Goal: Answer question/provide support

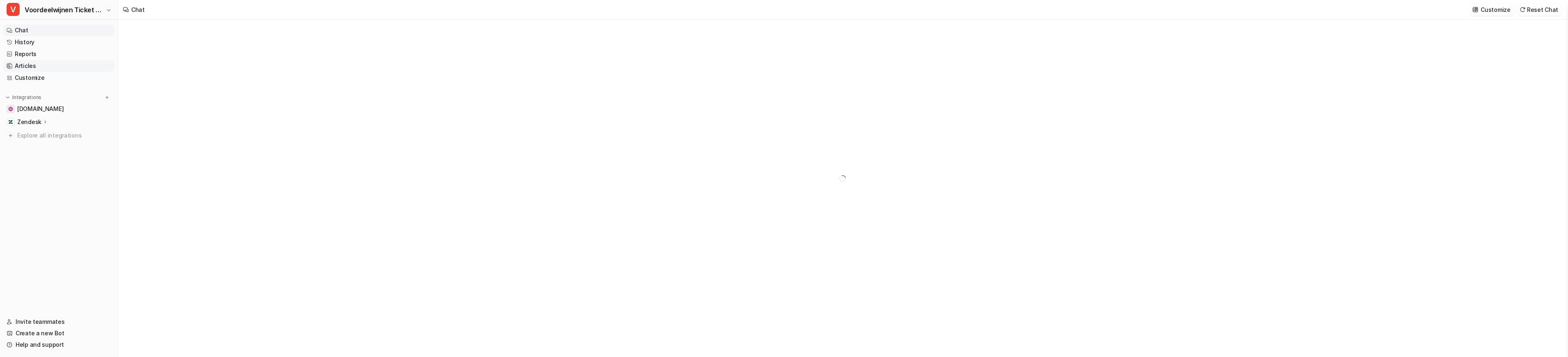
type textarea "**********"
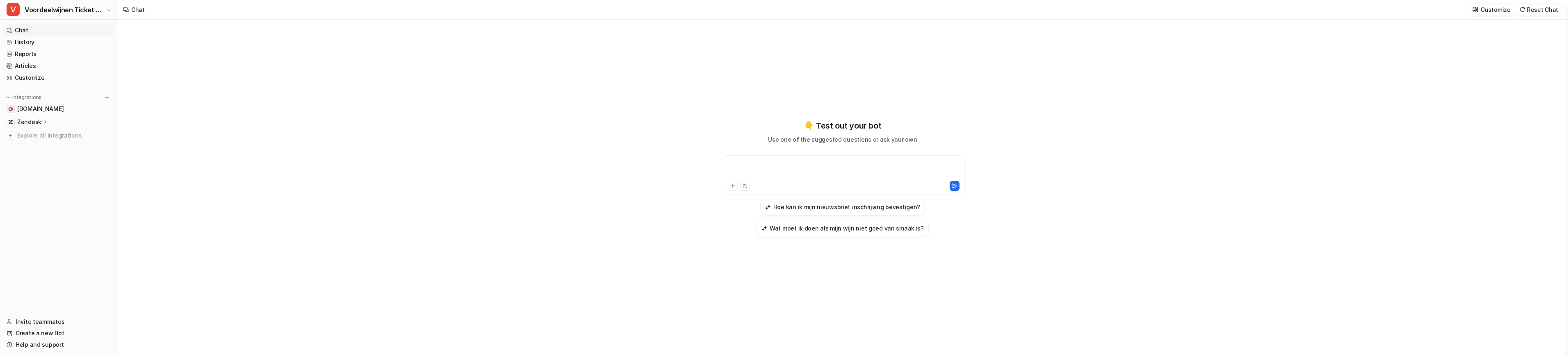
paste div
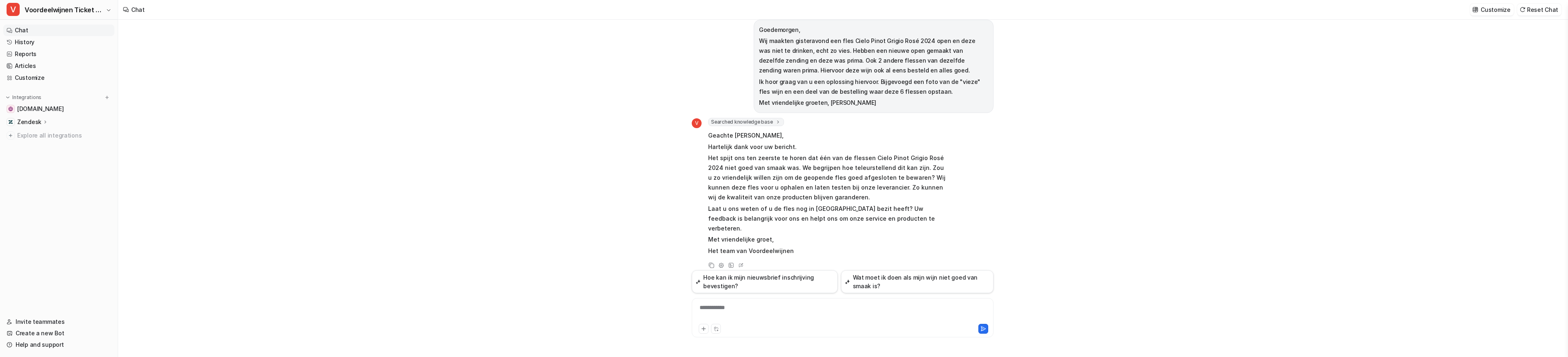
click at [746, 123] on span "Searched knowledge base" at bounding box center [746, 122] width 76 height 8
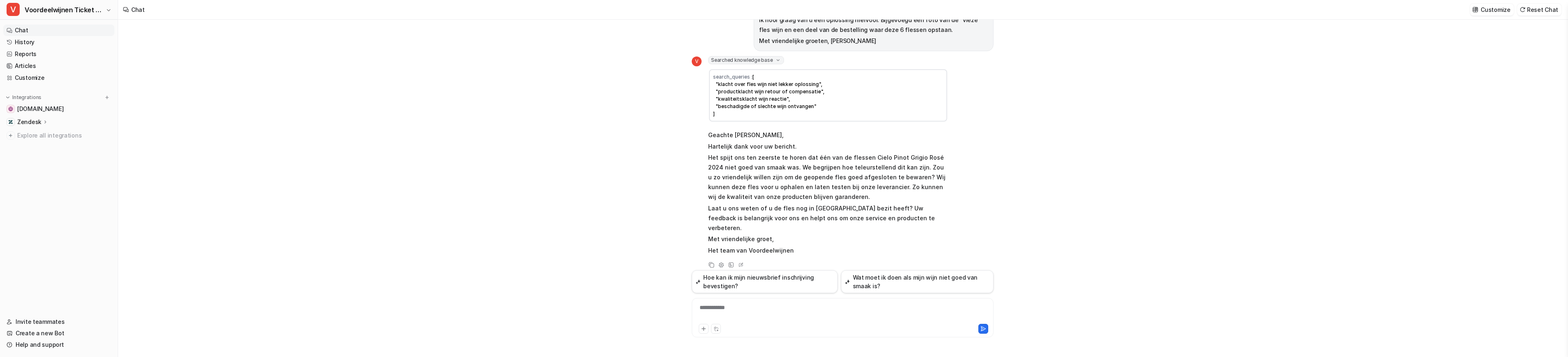
scroll to position [71, 0]
drag, startPoint x: 712, startPoint y: 210, endPoint x: 874, endPoint y: 218, distance: 162.2
click at [874, 218] on p "Laat u ons weten of u de fles nog in [GEOGRAPHIC_DATA] bezit heeft? Uw feedback…" at bounding box center [828, 218] width 240 height 30
click at [869, 220] on p "Laat u ons weten of u de fles nog in [GEOGRAPHIC_DATA] bezit heeft? Uw feedback…" at bounding box center [828, 218] width 240 height 30
click at [740, 313] on div "**********" at bounding box center [842, 313] width 298 height 19
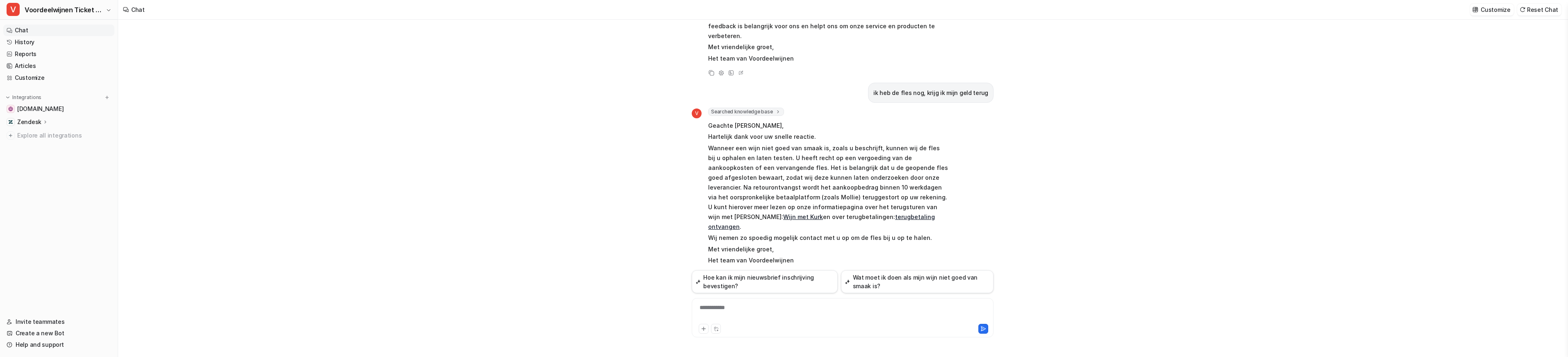
scroll to position [0, 0]
click at [741, 270] on icon at bounding box center [741, 276] width 8 height 11
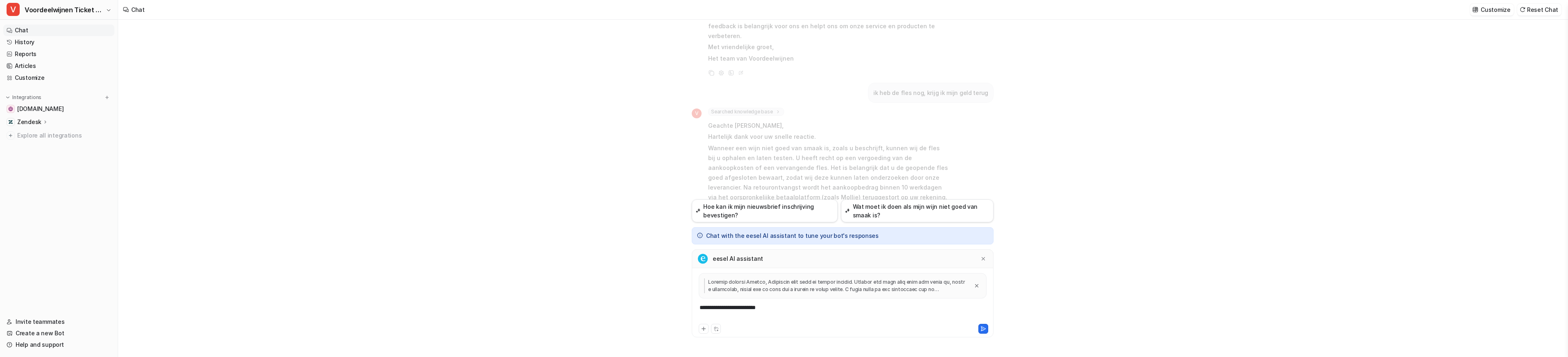
click at [780, 307] on div "**********" at bounding box center [842, 313] width 298 height 19
click at [982, 258] on icon at bounding box center [983, 258] width 5 height 5
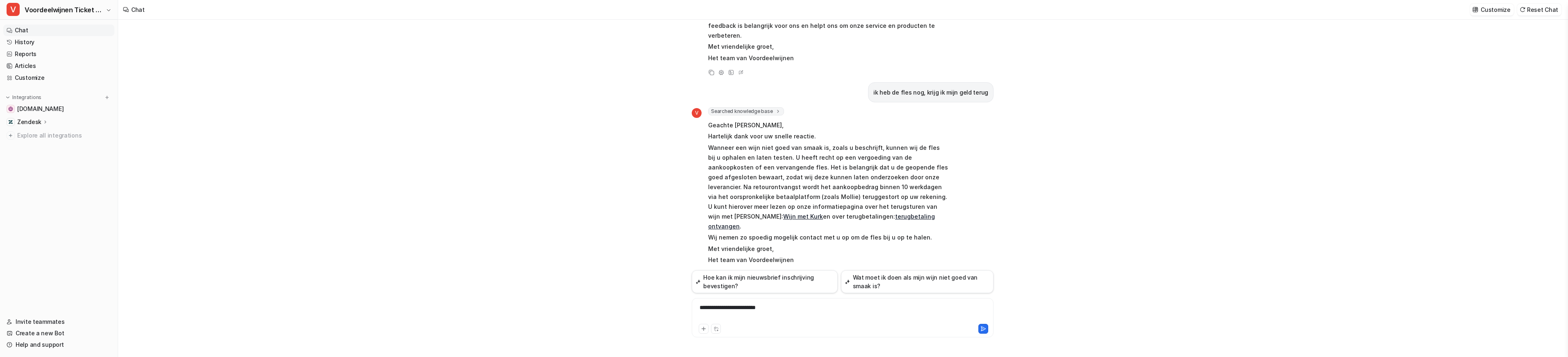
scroll to position [264, 0]
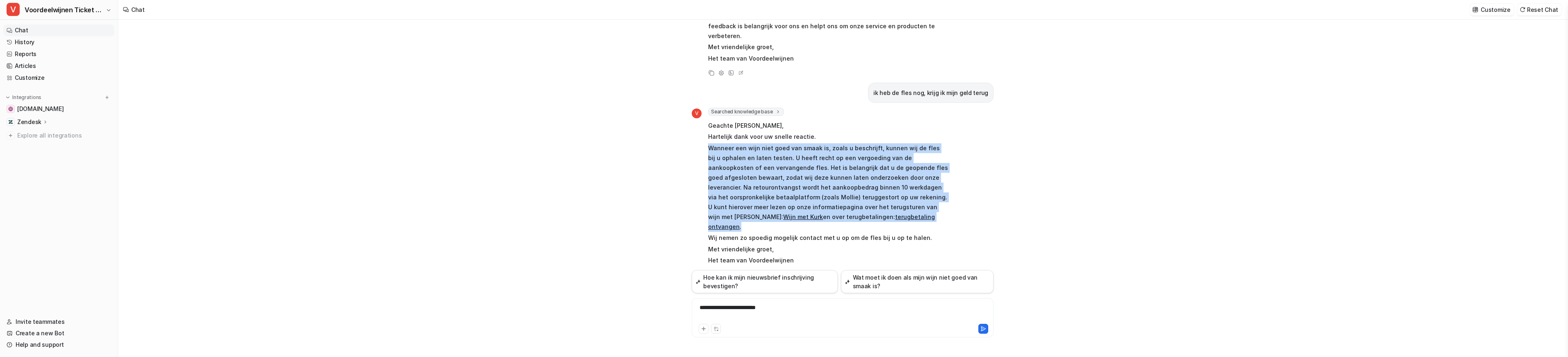
drag, startPoint x: 710, startPoint y: 139, endPoint x: 927, endPoint y: 207, distance: 227.4
click at [927, 207] on p "Wanneer een wijn niet goed van smaak is, zoals u beschrijft, kunnen wij de fles…" at bounding box center [828, 188] width 240 height 89
click at [773, 165] on p "Wanneer een wijn niet goed van smaak is, zoals u beschrijft, kunnen wij de fles…" at bounding box center [828, 188] width 240 height 89
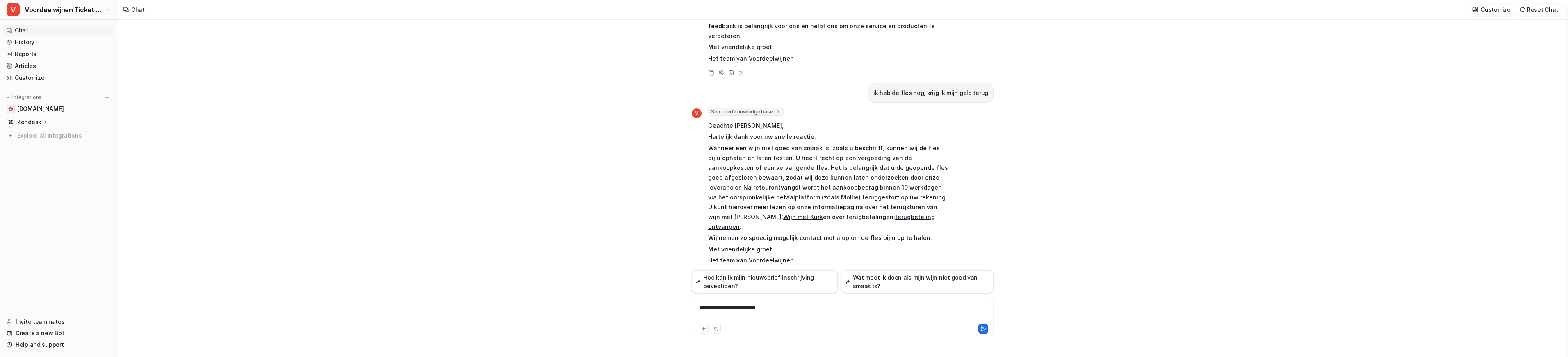
click at [797, 213] on link "terugbetaling ontvangen" at bounding box center [821, 222] width 227 height 17
click at [727, 314] on div "**********" at bounding box center [842, 313] width 298 height 19
click at [34, 37] on link "History" at bounding box center [58, 42] width 111 height 12
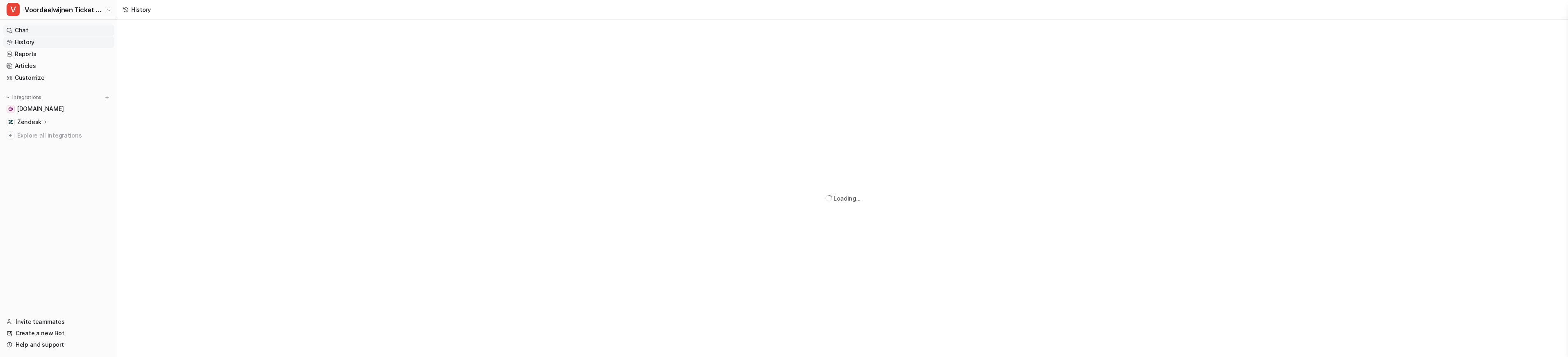
click at [36, 33] on link "Chat" at bounding box center [58, 30] width 111 height 12
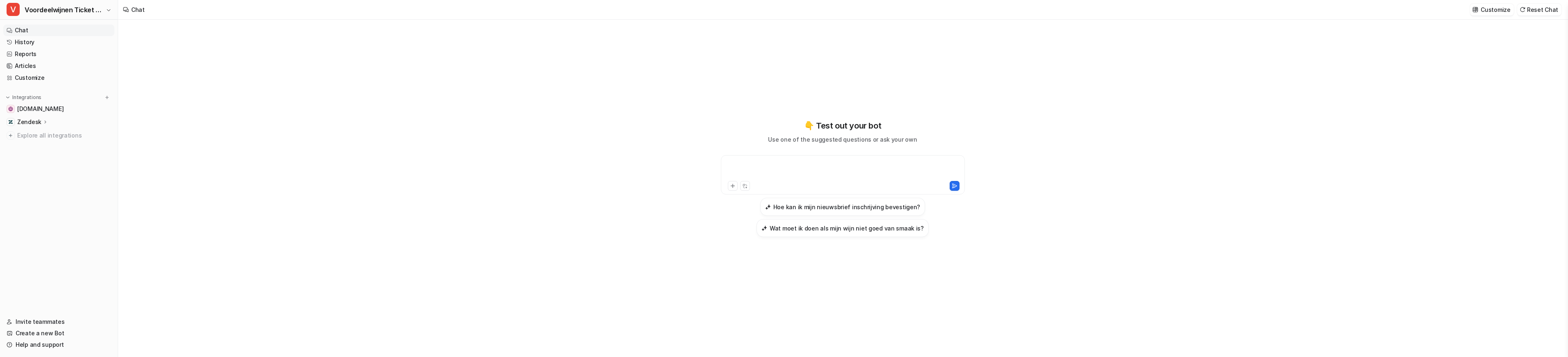
paste div
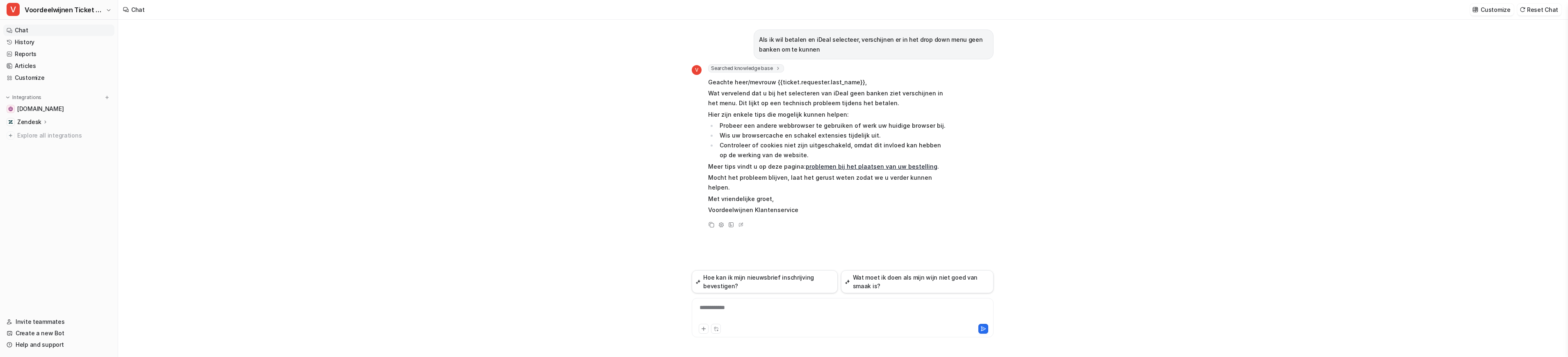
drag, startPoint x: 740, startPoint y: 213, endPoint x: 763, endPoint y: 224, distance: 25.5
click at [740, 223] on icon at bounding box center [741, 224] width 4 height 4
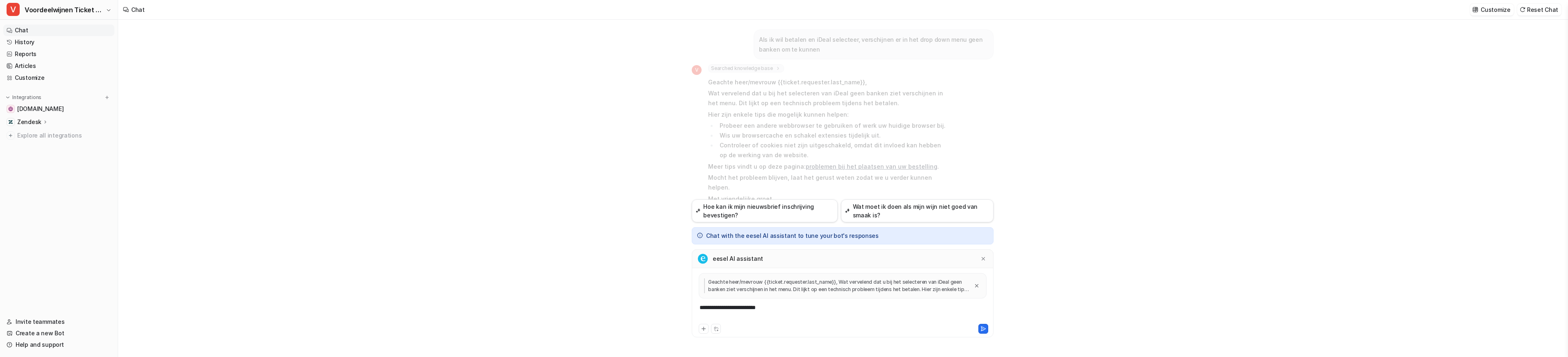
drag, startPoint x: 776, startPoint y: 308, endPoint x: 838, endPoint y: 306, distance: 62.0
click at [779, 308] on div "**********" at bounding box center [842, 313] width 298 height 19
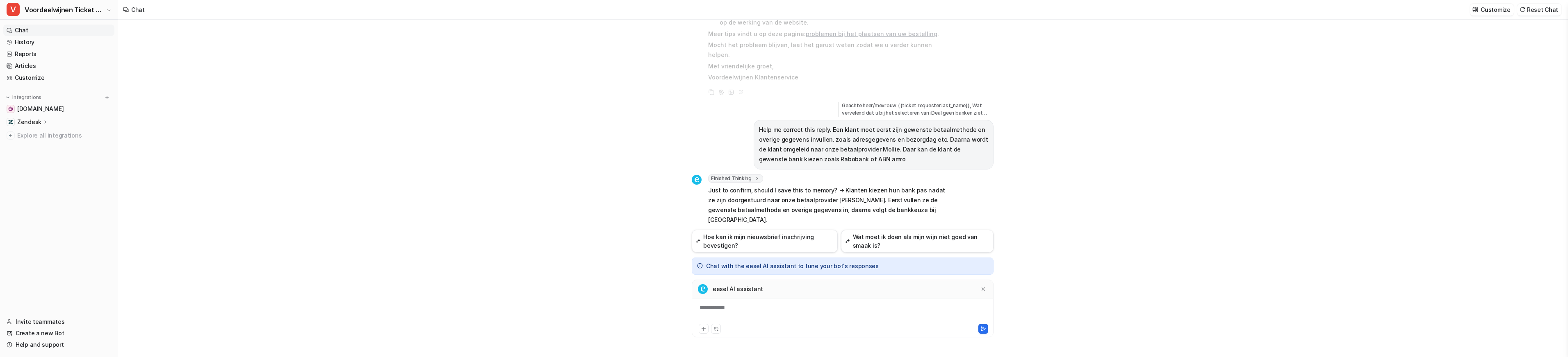
scroll to position [1, 0]
drag, startPoint x: 745, startPoint y: 192, endPoint x: 877, endPoint y: 198, distance: 132.1
click at [877, 196] on p "Just to confirm, should I save this to memory? → Klanten kiezen hun bank pas na…" at bounding box center [828, 205] width 240 height 40
drag, startPoint x: 731, startPoint y: 314, endPoint x: 753, endPoint y: 308, distance: 22.8
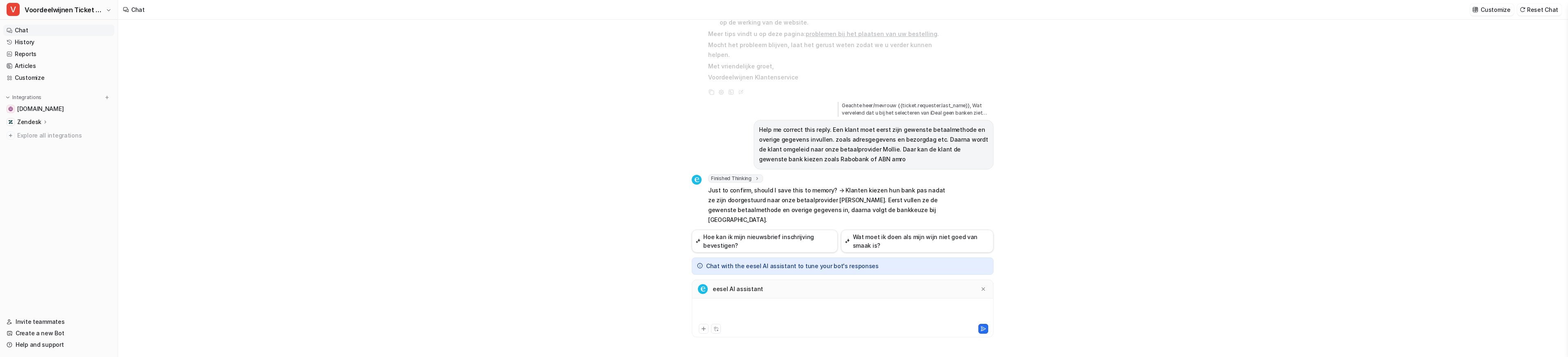
click at [732, 314] on div at bounding box center [842, 313] width 298 height 19
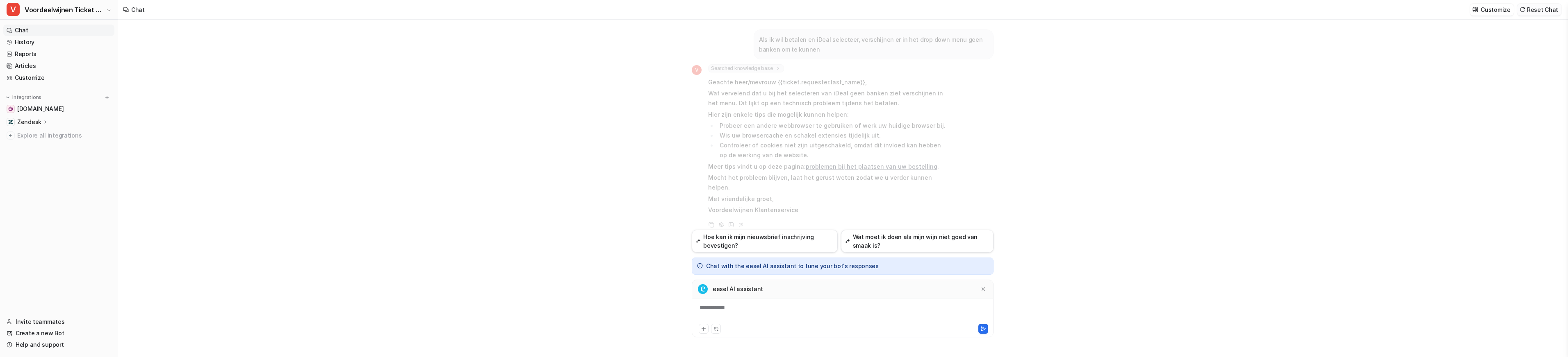
click at [1538, 7] on button "Reset Chat" at bounding box center [1539, 10] width 44 height 12
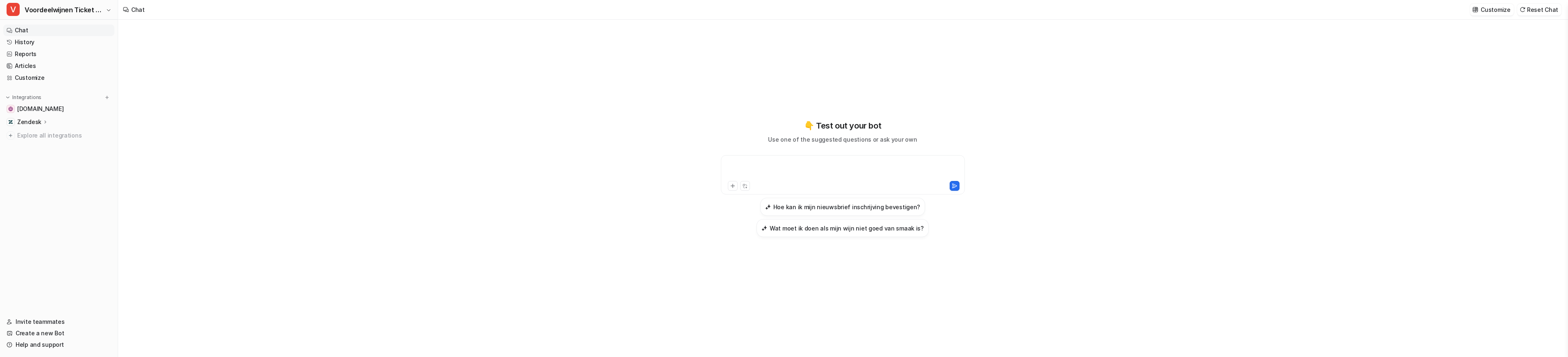
click at [775, 168] on div at bounding box center [843, 170] width 240 height 19
paste div
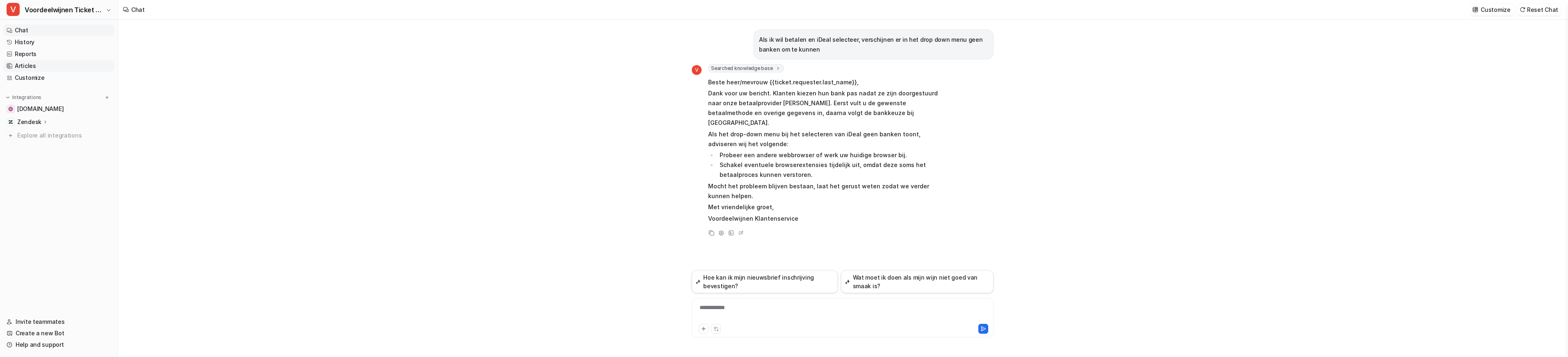
click at [33, 68] on link "Articles" at bounding box center [58, 66] width 111 height 12
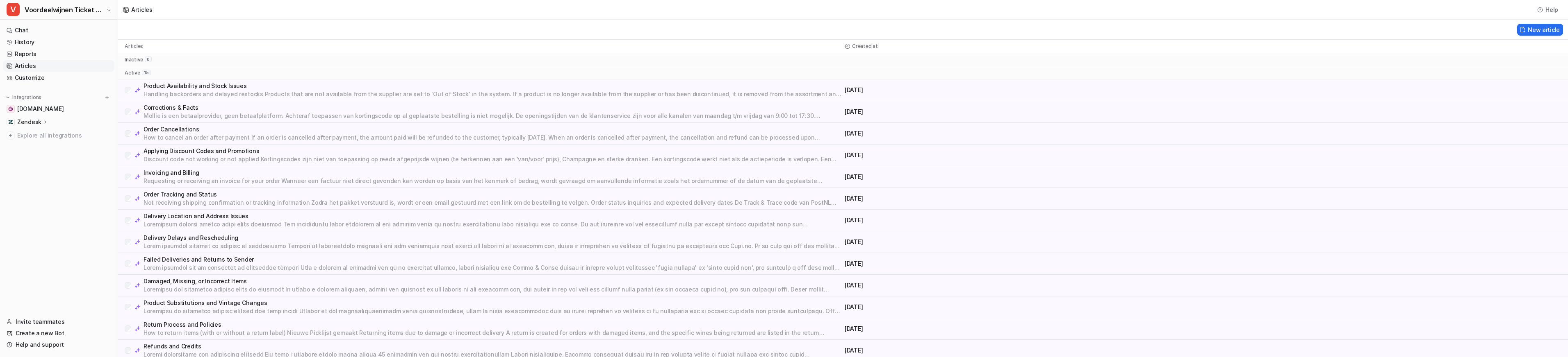
click at [174, 105] on p "Corrections & Facts" at bounding box center [492, 107] width 698 height 8
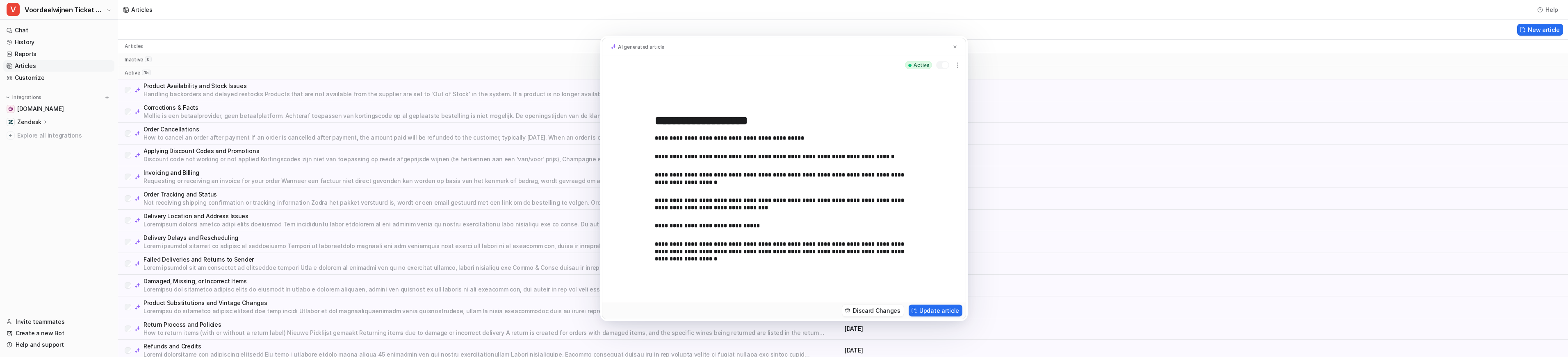
drag, startPoint x: 649, startPoint y: 243, endPoint x: 698, endPoint y: 266, distance: 54.1
click at [700, 268] on div "**********" at bounding box center [784, 188] width 363 height 228
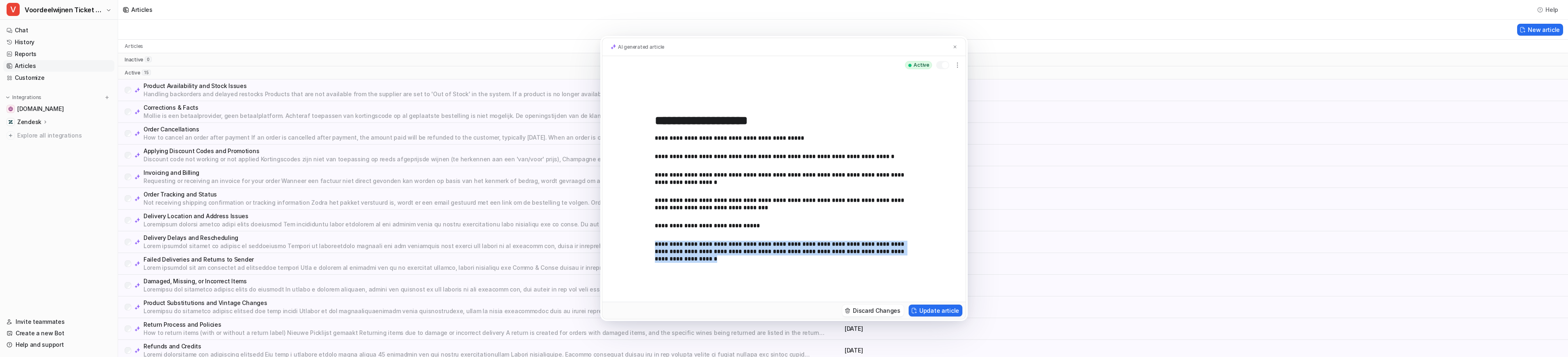
drag, startPoint x: 690, startPoint y: 258, endPoint x: 650, endPoint y: 244, distance: 42.4
click at [650, 244] on div "**********" at bounding box center [784, 188] width 363 height 228
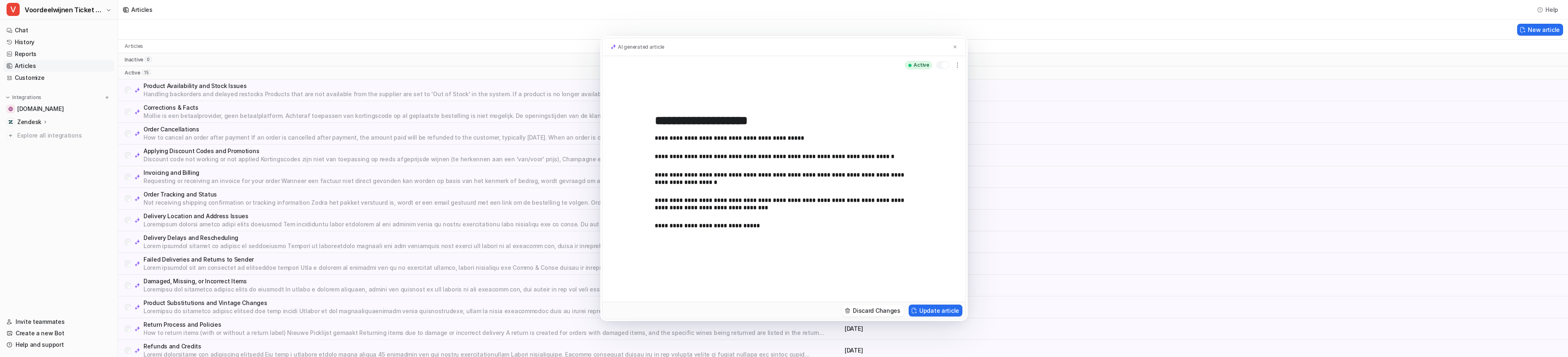
click at [914, 305] on div "Discard Changes Update article" at bounding box center [784, 310] width 363 height 17
click at [917, 311] on img at bounding box center [914, 311] width 5 height 6
